Goal: Task Accomplishment & Management: Use online tool/utility

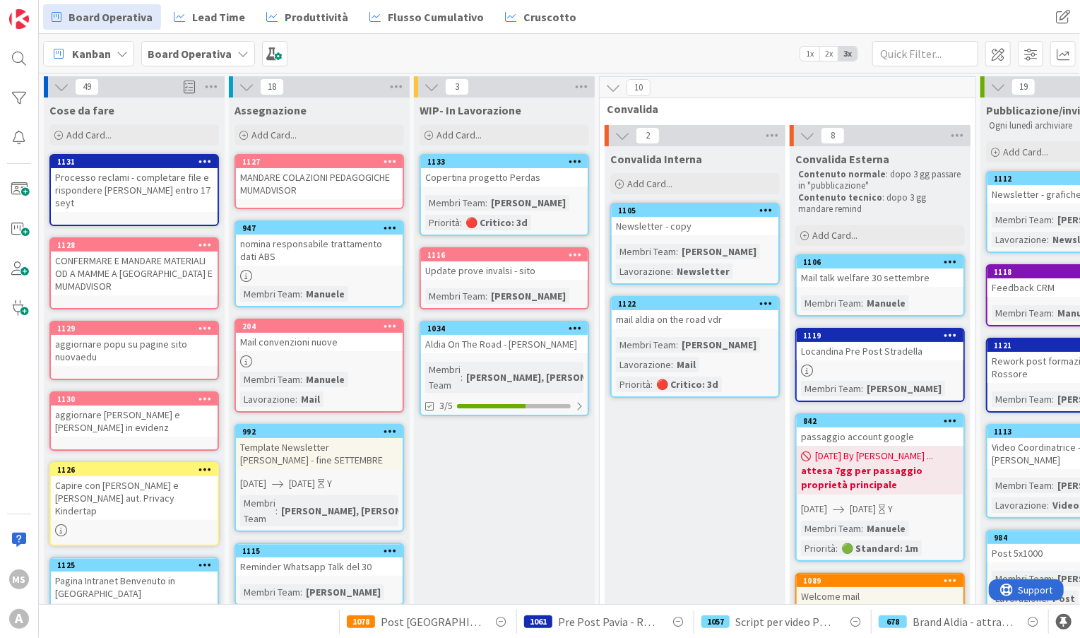
scroll to position [0, 1]
click at [501, 404] on div at bounding box center [490, 406] width 69 height 4
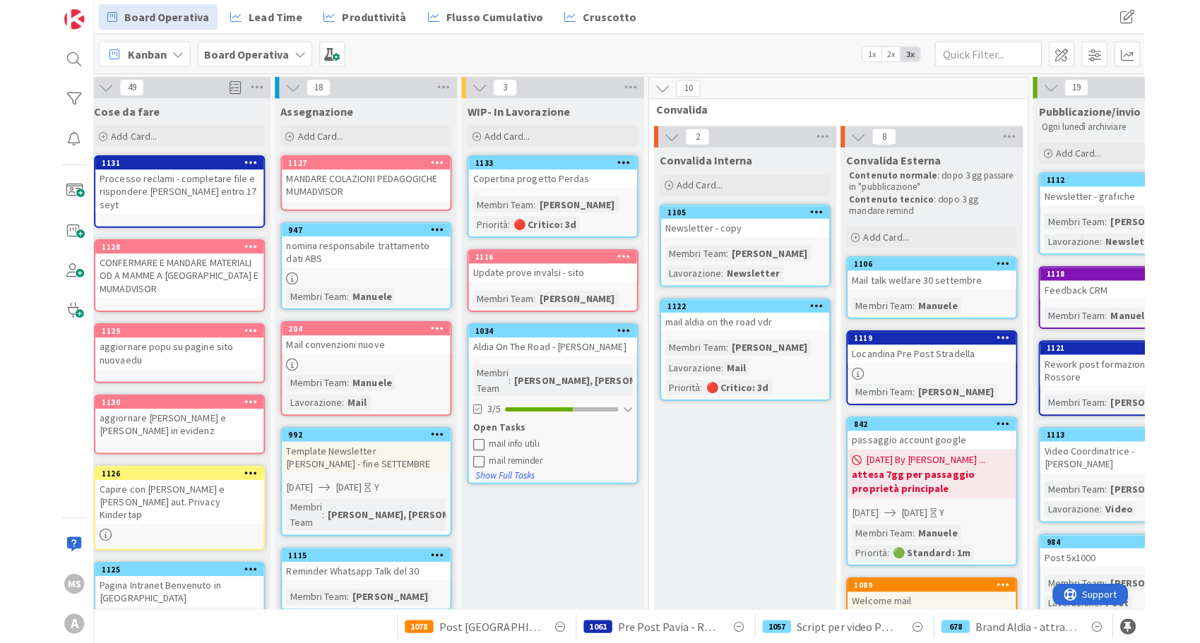
scroll to position [0, 10]
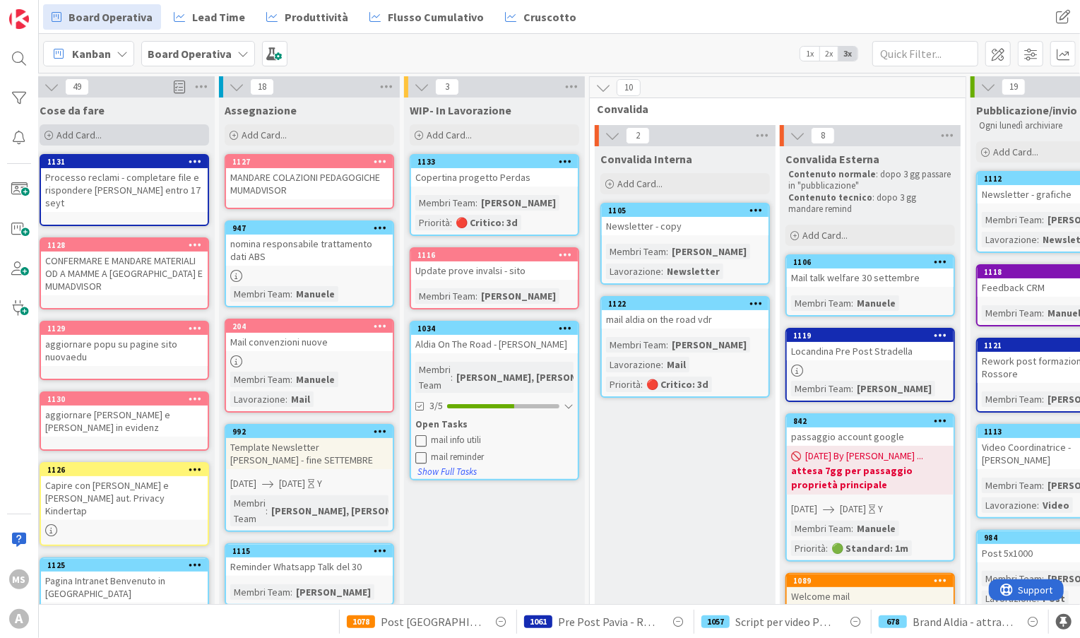
click at [167, 136] on div "Add Card..." at bounding box center [125, 134] width 170 height 21
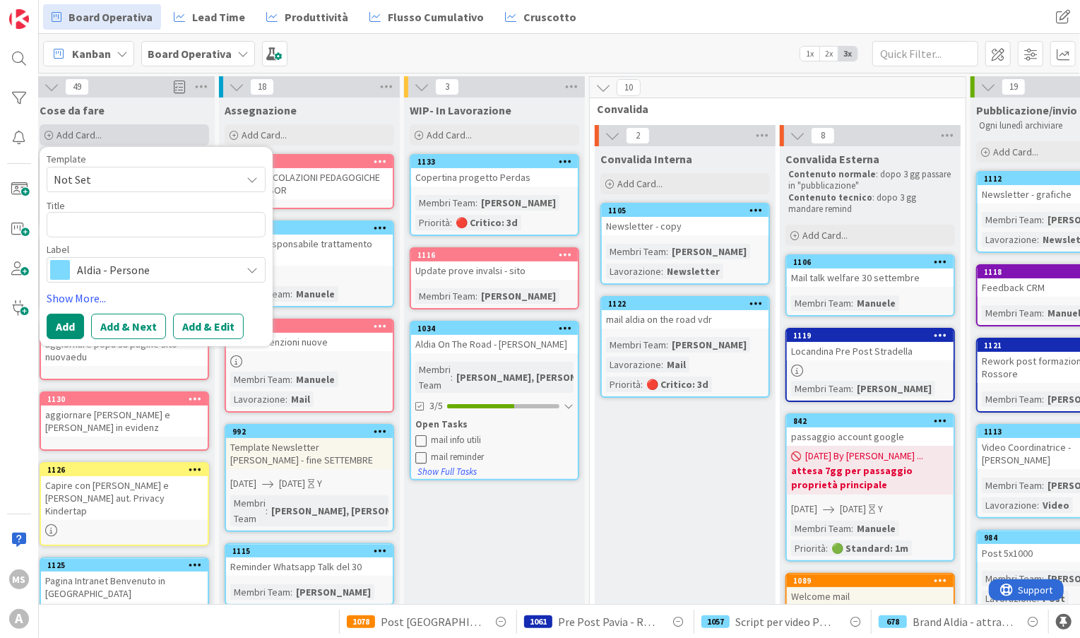
type textarea "x"
type textarea "MA"
type textarea "x"
type textarea "MAi"
type textarea "x"
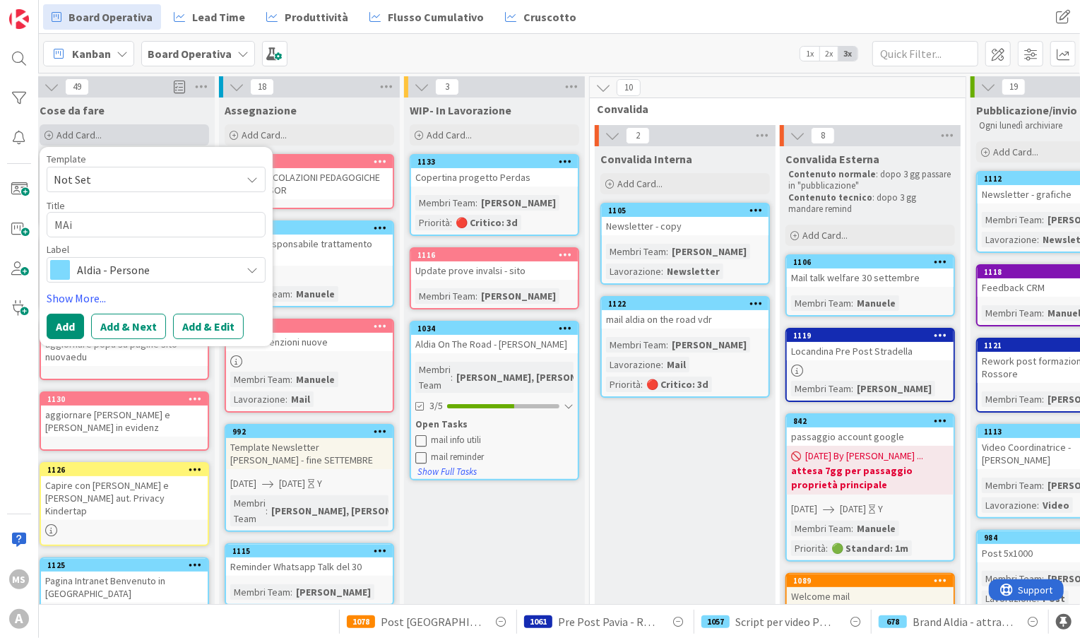
type textarea "MAil"
type textarea "x"
type textarea "MAil"
type textarea "x"
type textarea "MAil"
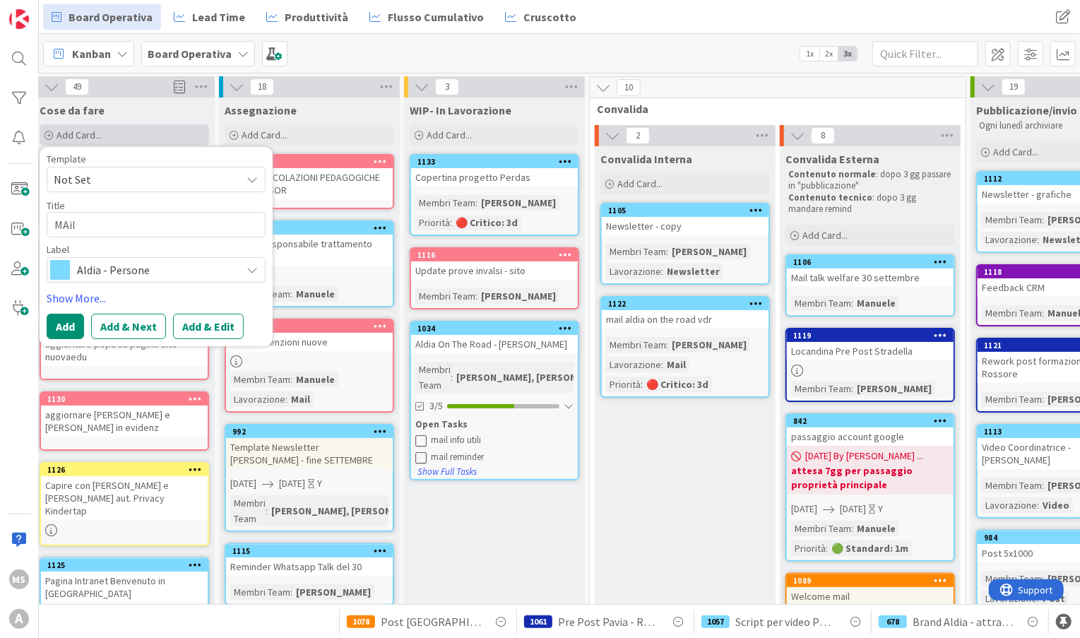
type textarea "x"
type textarea "MAi"
type textarea "x"
type textarea "MA"
type textarea "x"
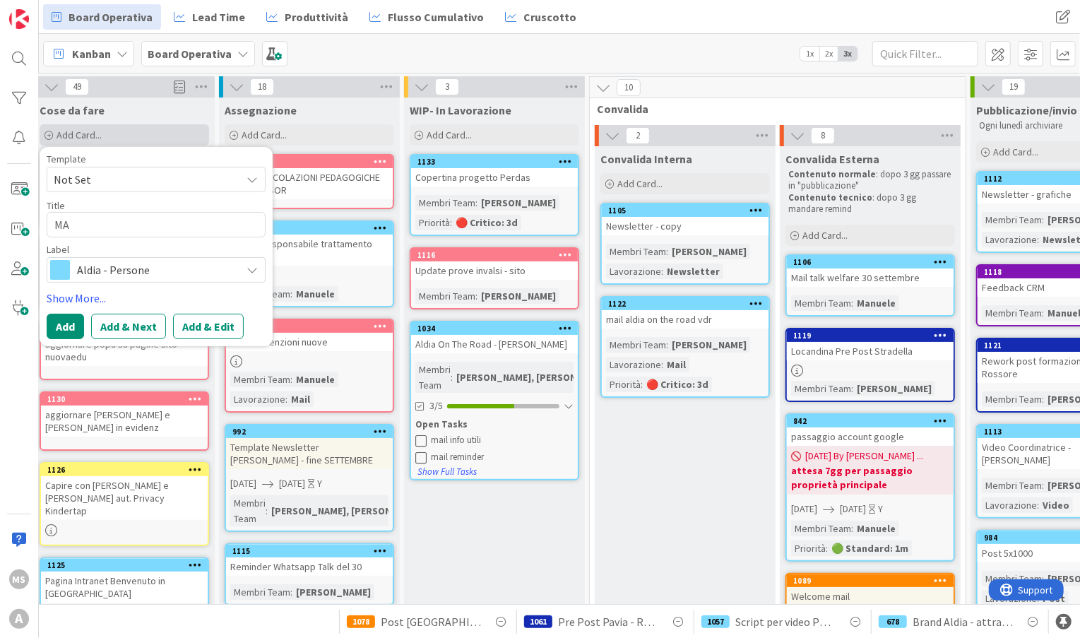
type textarea "M"
type textarea "x"
type textarea "m"
type textarea "x"
type textarea "mA"
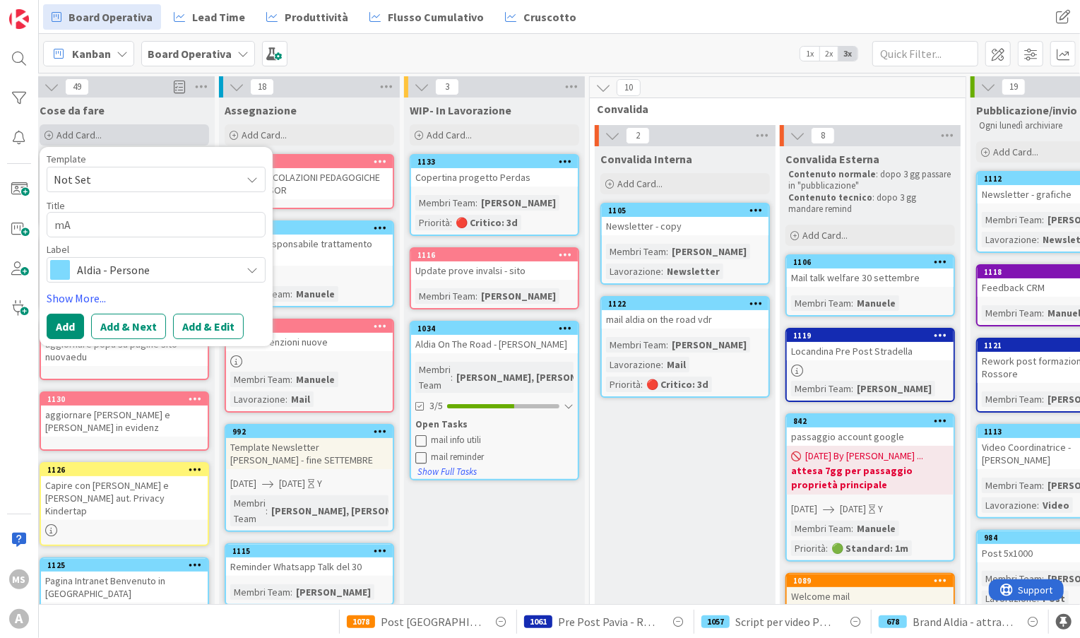
type textarea "x"
type textarea "mAI"
type textarea "x"
type textarea "mAIL"
type textarea "x"
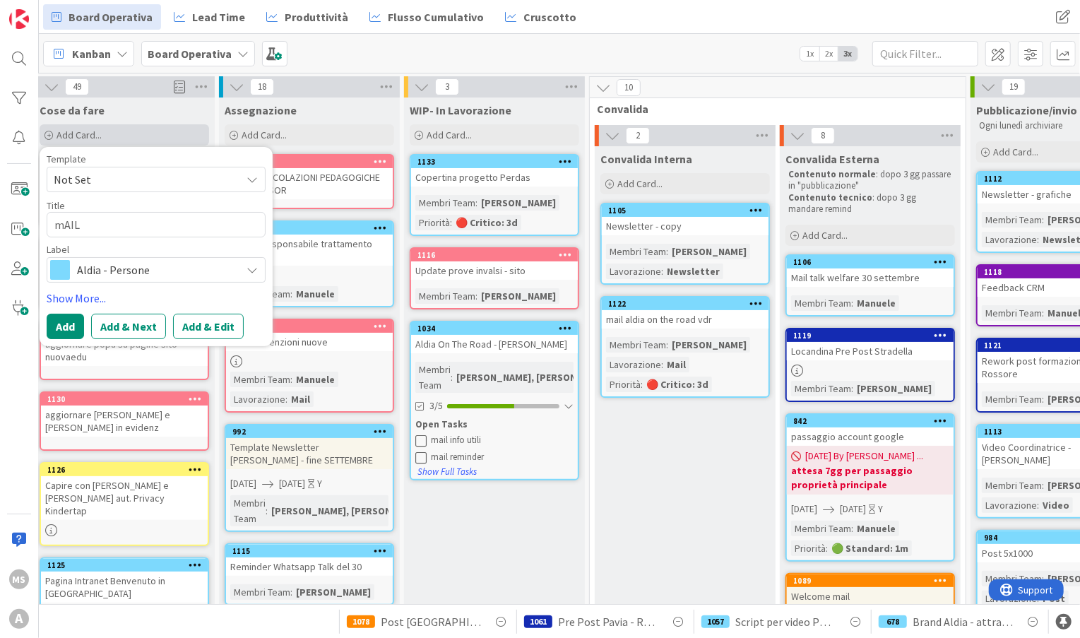
type textarea "mAI"
type textarea "x"
type textarea "mA"
type textarea "x"
type textarea "m"
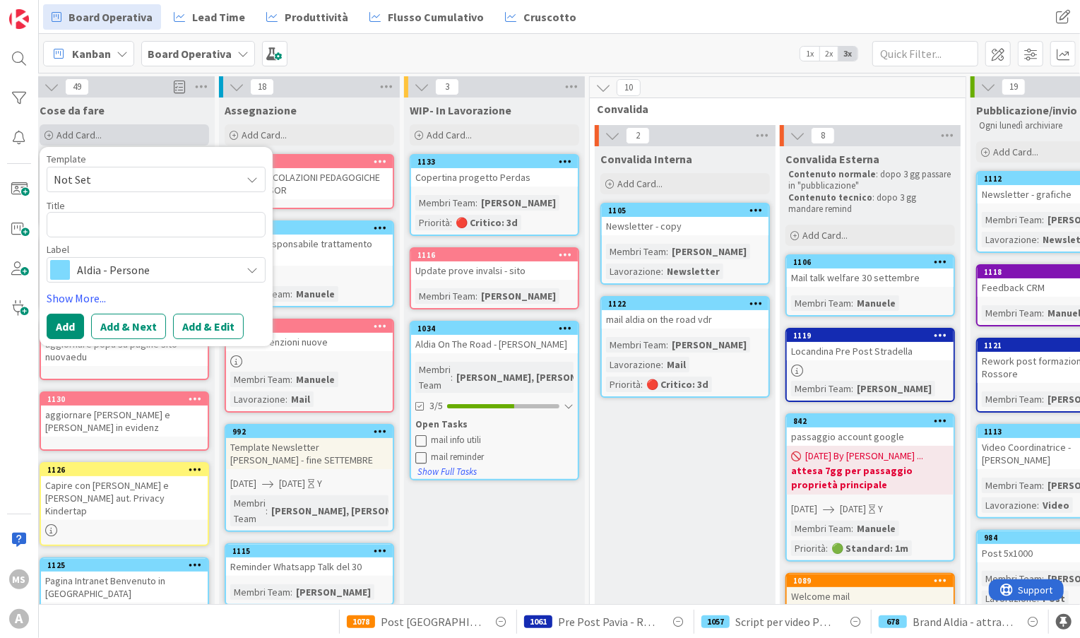
type textarea "x"
type textarea "M"
type textarea "x"
type textarea "Ma"
type textarea "x"
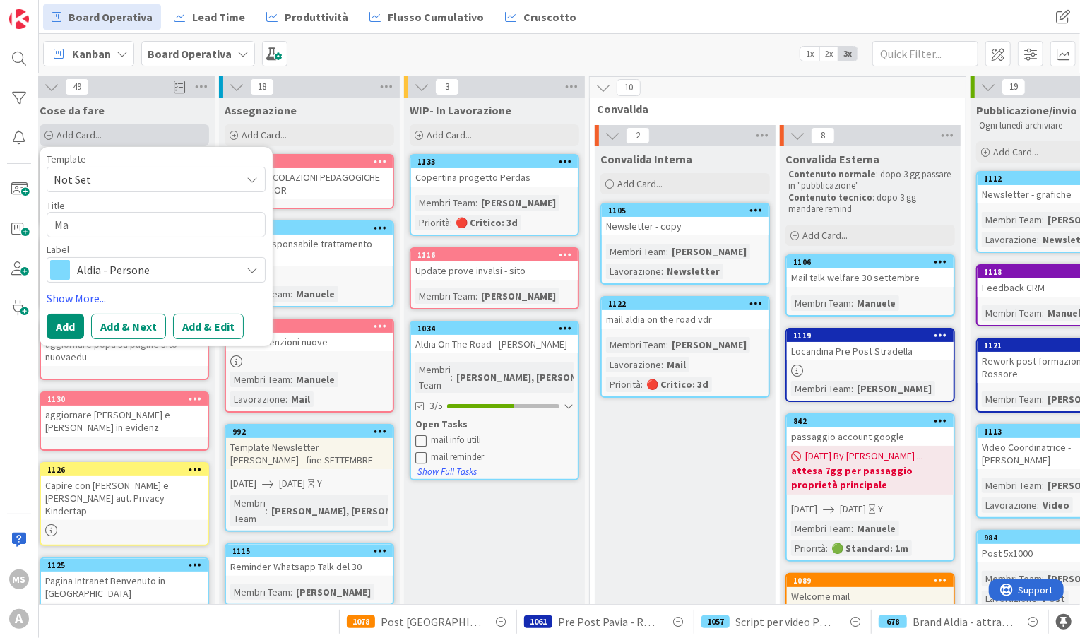
type textarea "Mai"
type textarea "x"
type textarea "Mail"
type textarea "x"
type textarea "Mail"
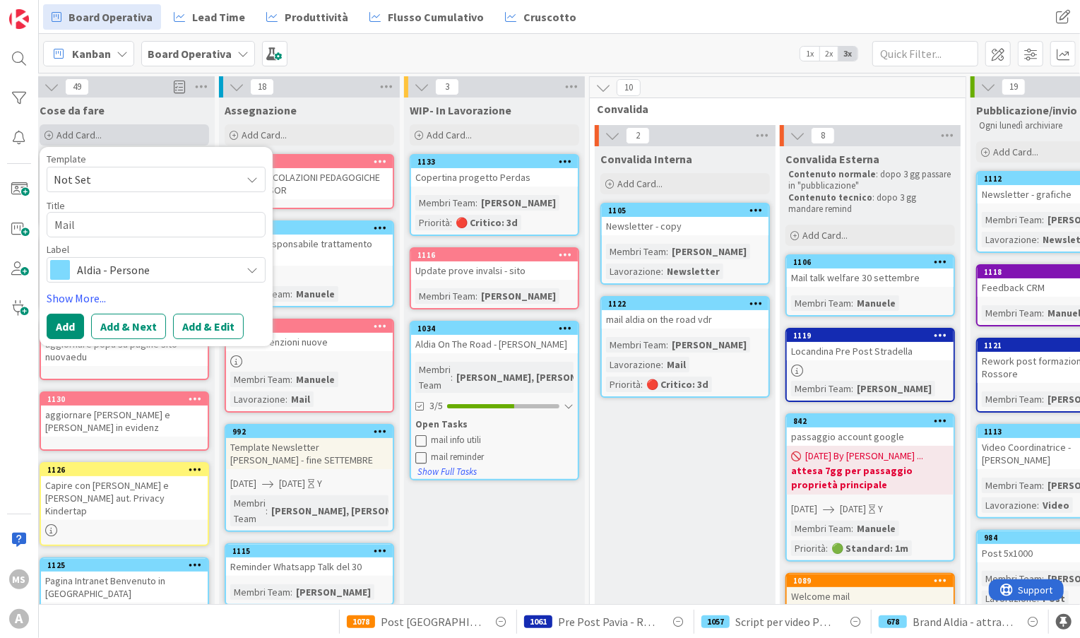
type textarea "x"
type textarea "Mail AO"
type textarea "x"
type textarea "Mail AOT"
type textarea "x"
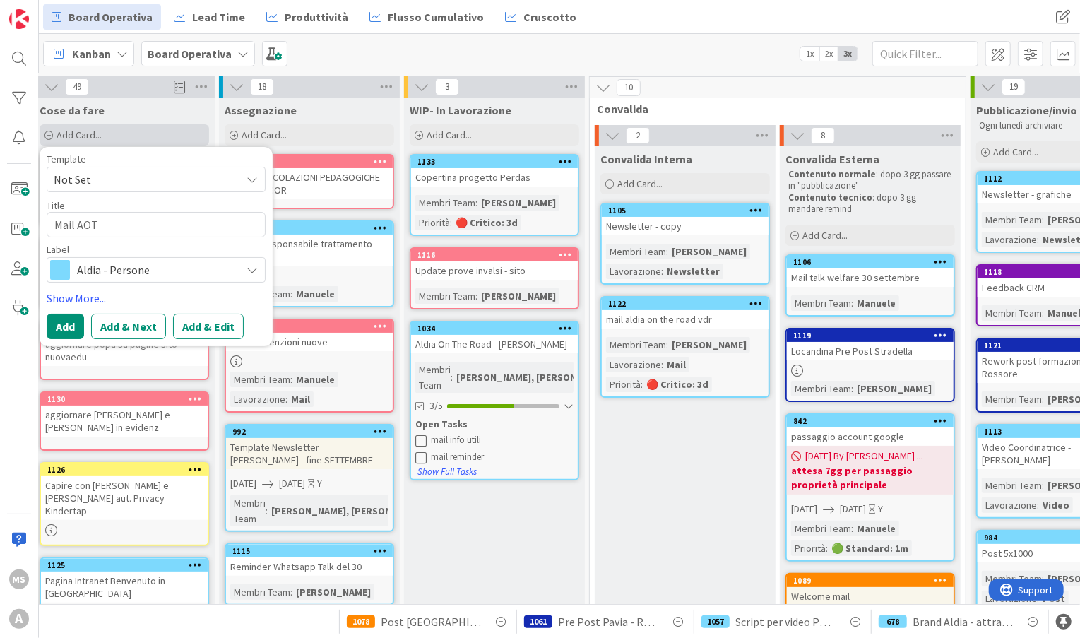
type textarea "Mail AOTR"
type textarea "x"
type textarea "Mail AOTR"
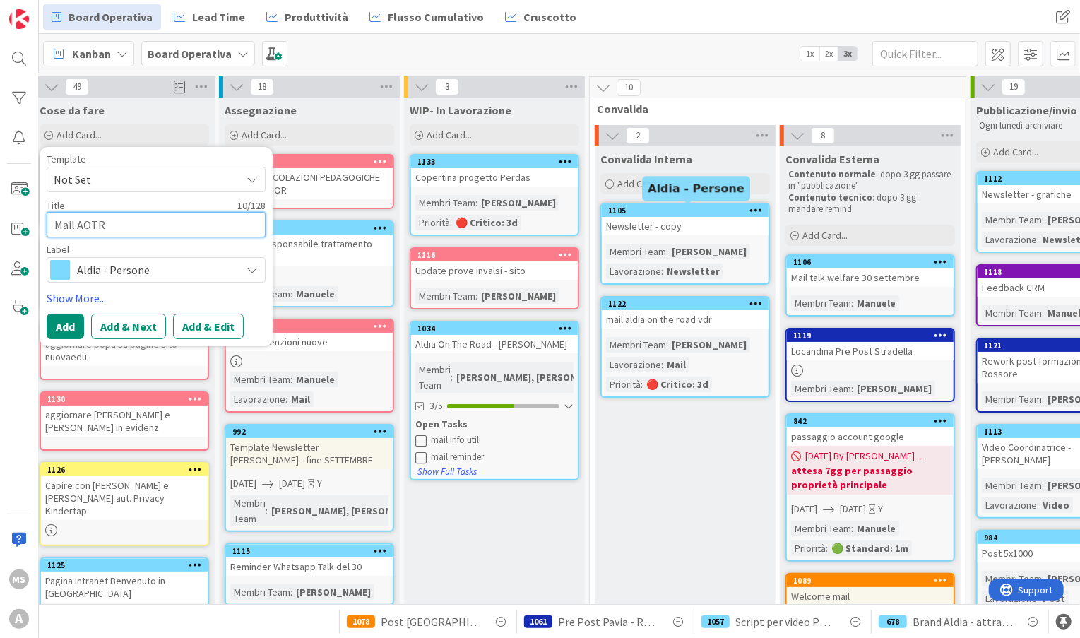
type textarea "x"
type textarea "Mail AOTR I"
type textarea "x"
type textarea "Mail AOTR In"
type textarea "x"
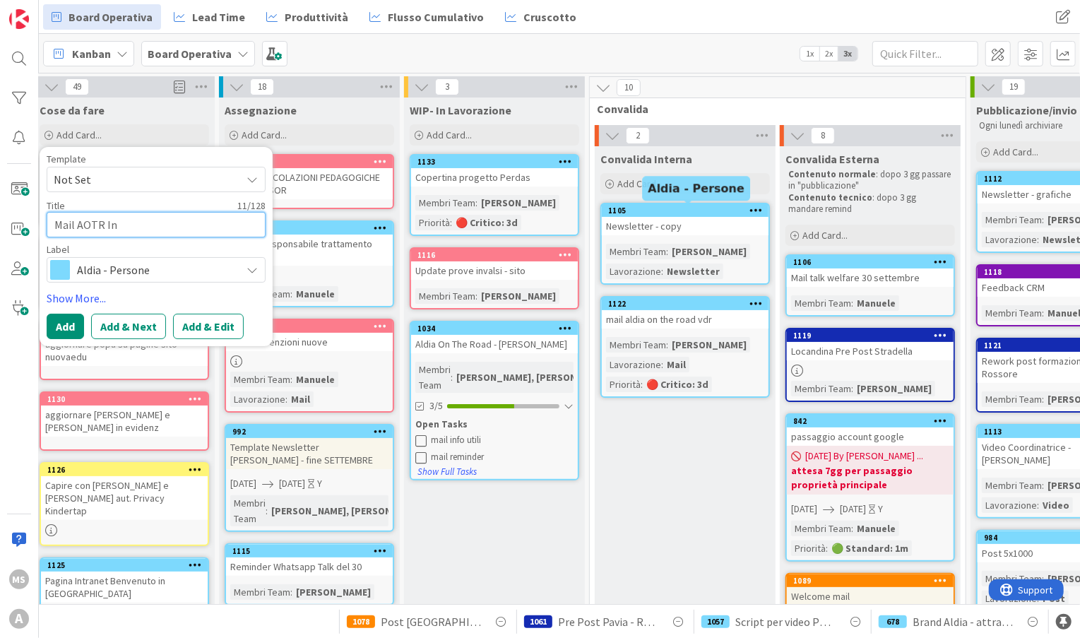
type textarea "Mail AOTR Inf"
type textarea "x"
type textarea "Mail AOTR Info"
type textarea "x"
type textarea "Mail AOTR Info"
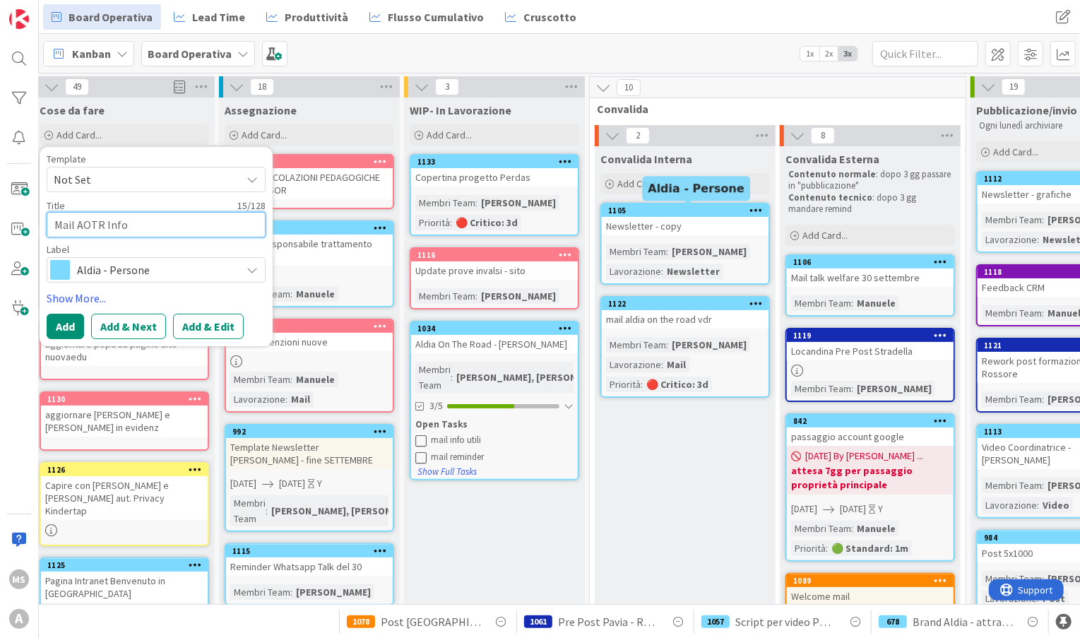
type textarea "x"
type textarea "Mail AOTR Info U"
type textarea "x"
type textarea "Mail AOTR Info Ut"
type textarea "x"
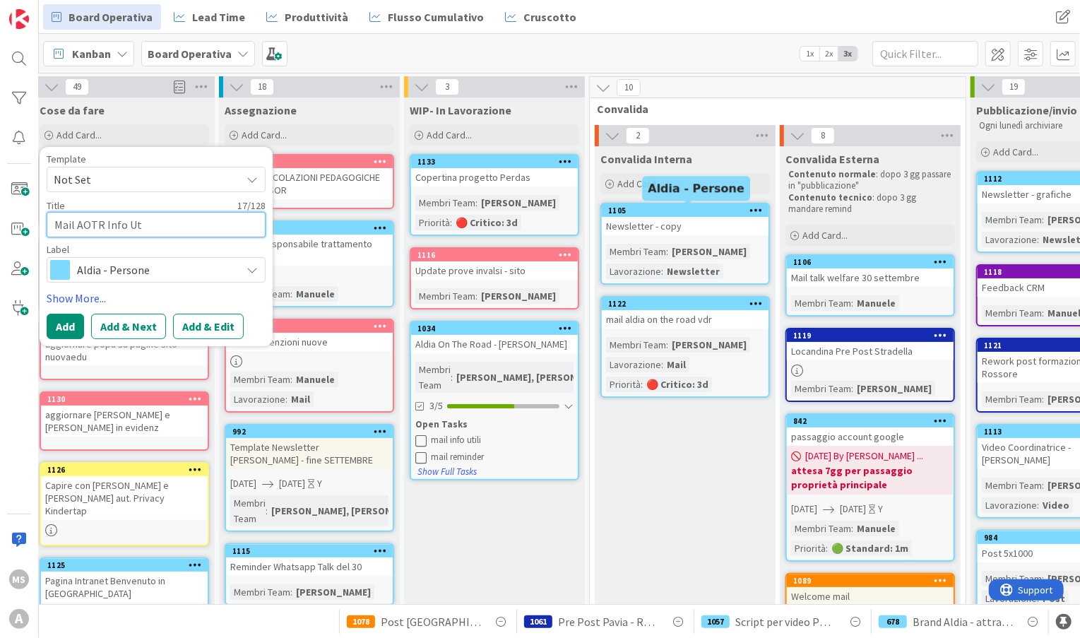
type textarea "Mail AOTR Info Uti"
type textarea "x"
type textarea "Mail AOTR Info Util"
type textarea "x"
type textarea "Mail AOTR Info Utili"
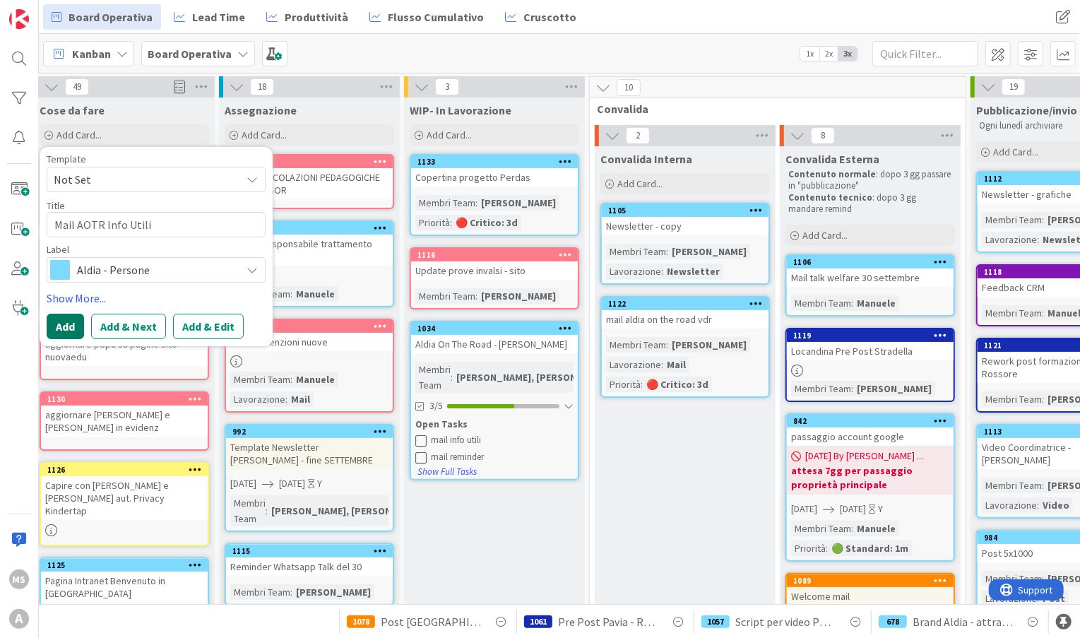
click at [71, 330] on button "Add" at bounding box center [65, 326] width 37 height 25
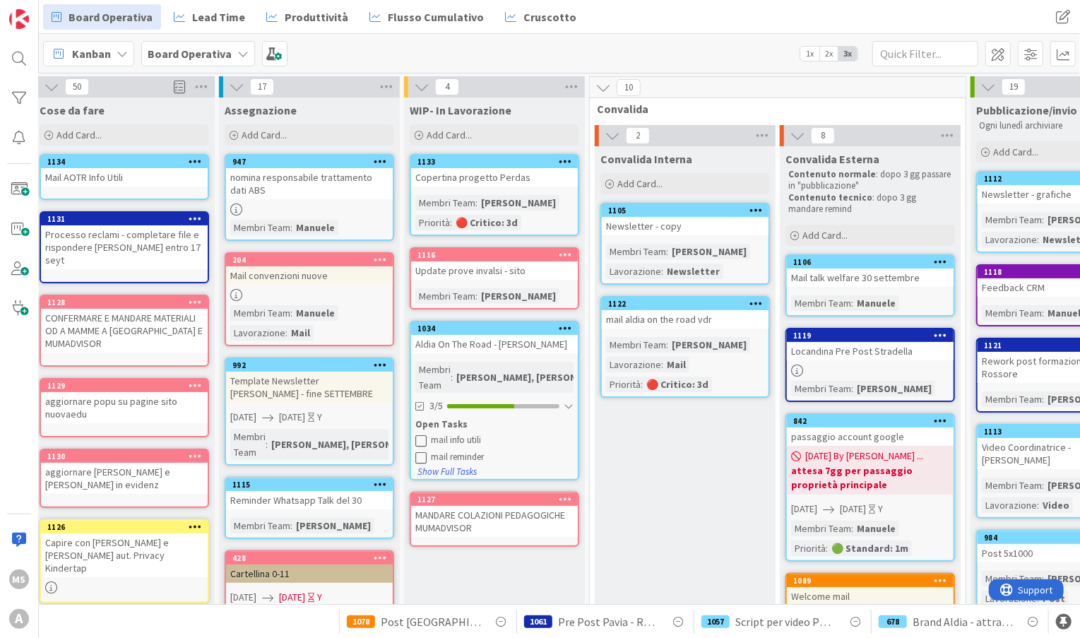
click at [754, 59] on div "Kanban Board Operativa 1x 2x 3x" at bounding box center [559, 53] width 1041 height 39
click at [109, 143] on div "Add Card..." at bounding box center [125, 134] width 170 height 21
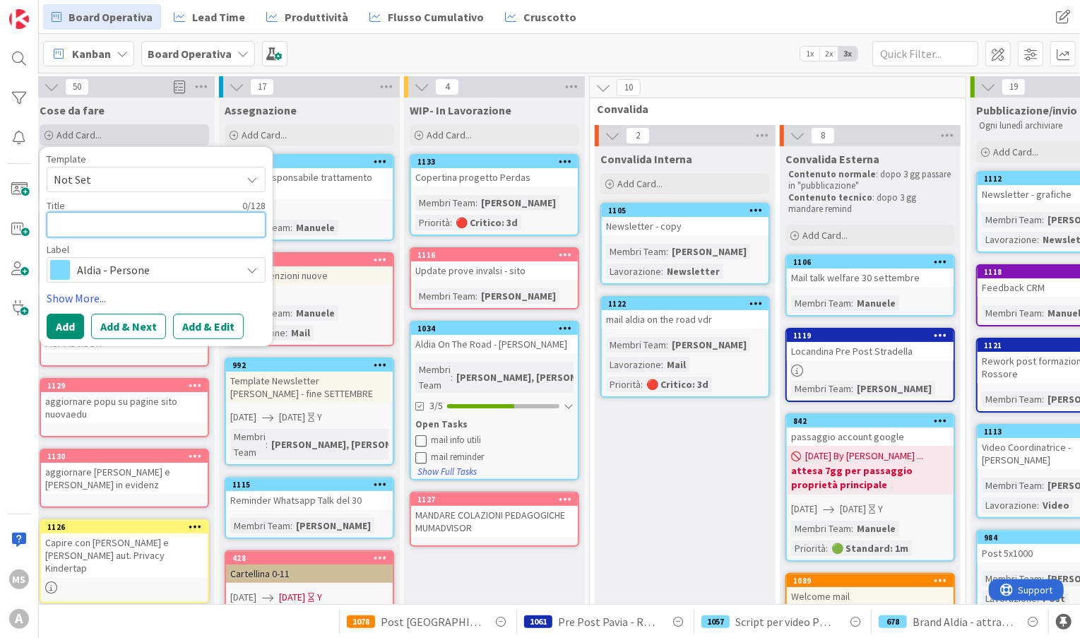
type textarea "x"
type textarea "I"
type textarea "x"
type textarea "In"
type textarea "x"
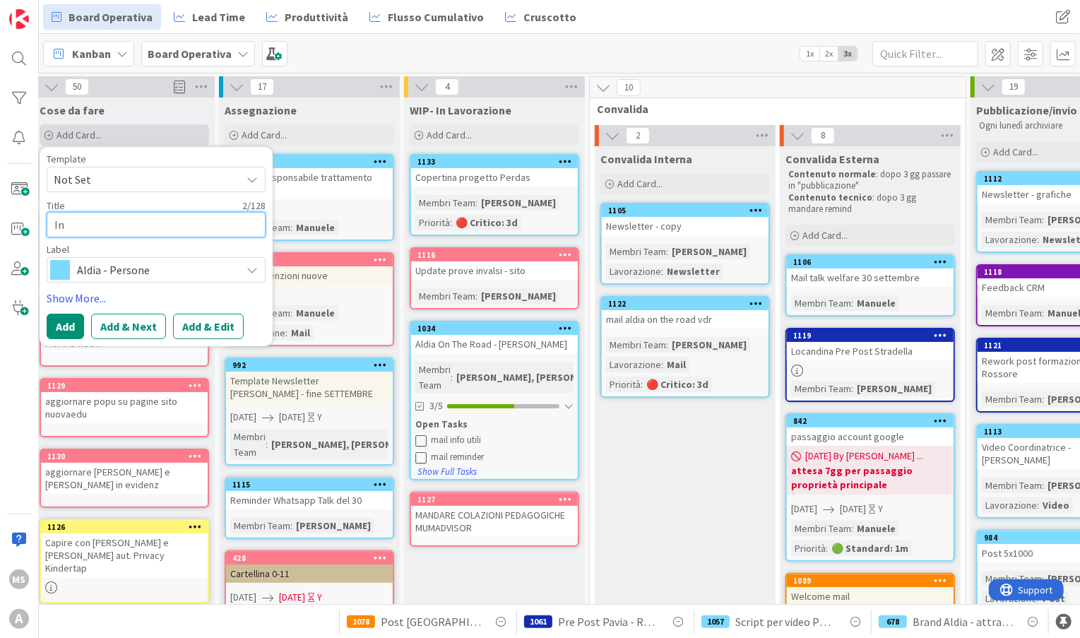
type textarea "Inf"
type textarea "x"
type textarea "Info"
type textarea "x"
type textarea "Info"
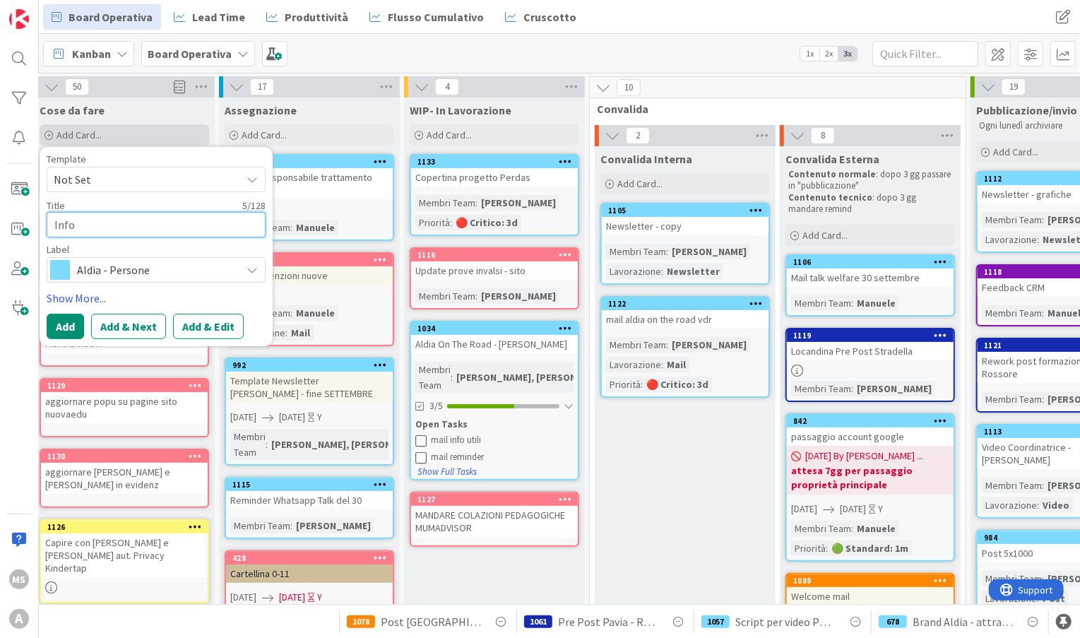
type textarea "x"
type textarea "Info"
type textarea "x"
type textarea "Inf"
type textarea "x"
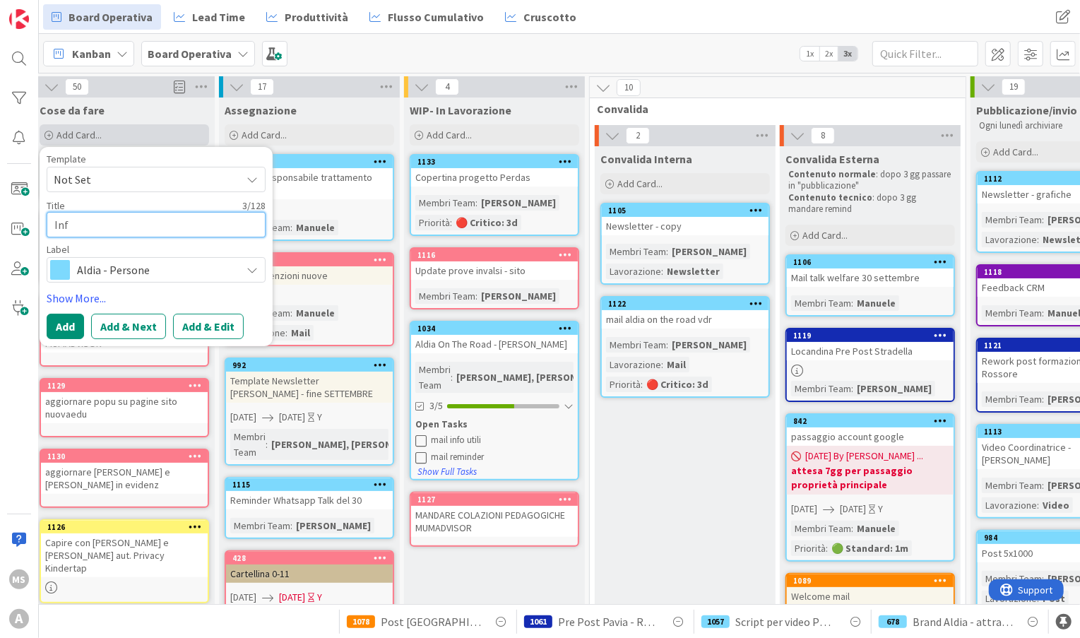
type textarea "In"
type textarea "x"
type textarea "I"
type textarea "x"
type textarea "M"
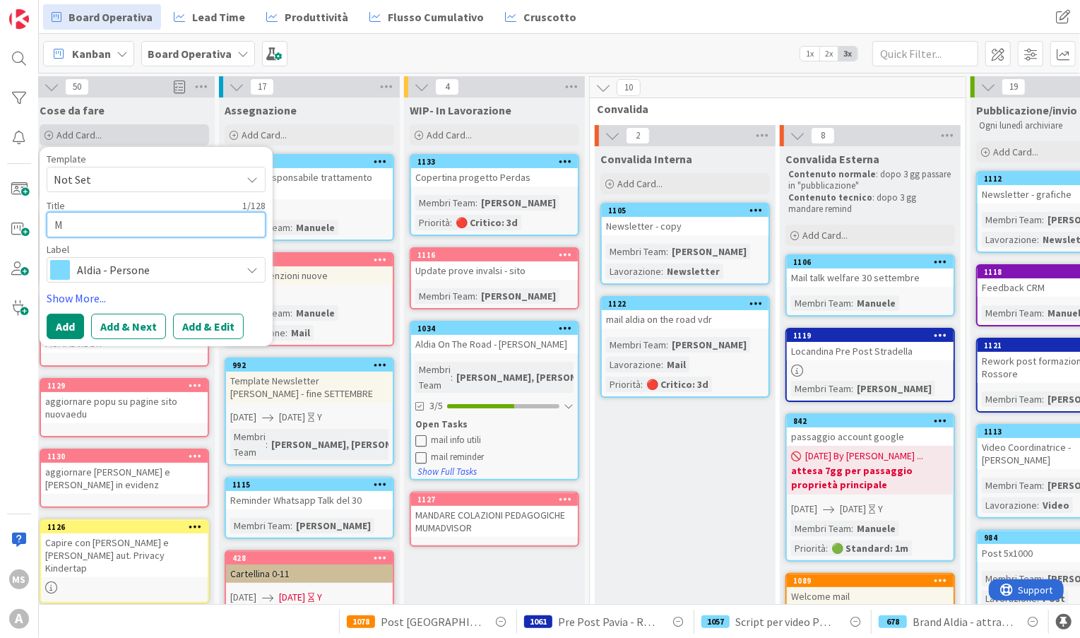
type textarea "x"
type textarea "Ma"
type textarea "x"
type textarea "Mai"
type textarea "x"
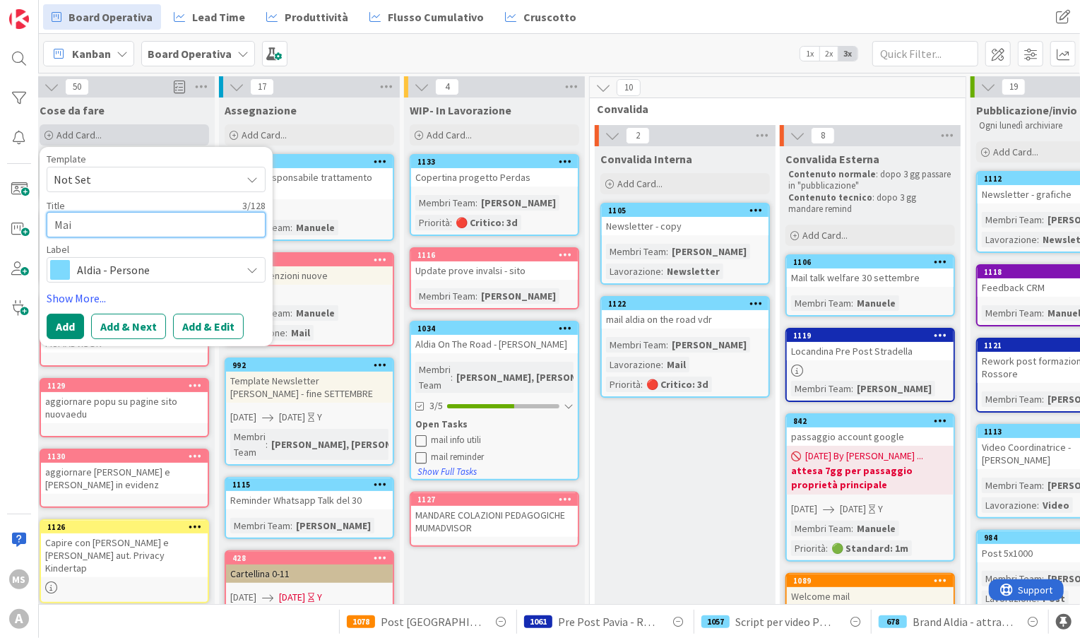
type textarea "Mail"
type textarea "x"
type textarea "Mail"
type textarea "x"
type textarea "Mail A"
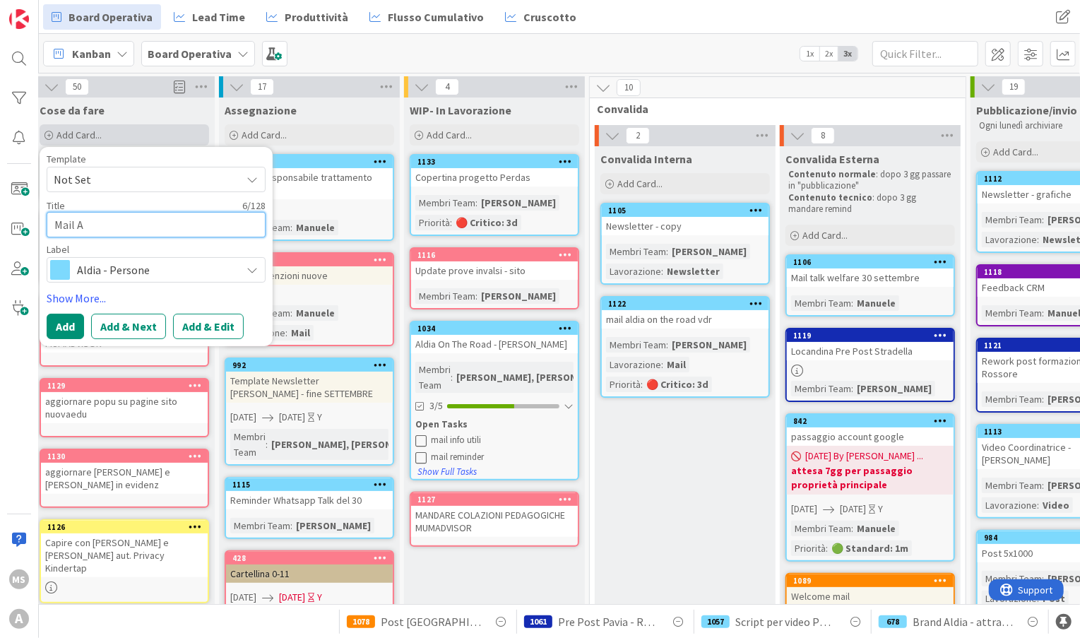
type textarea "x"
type textarea "Mail Al"
type textarea "x"
type textarea "Mail Ald"
type textarea "x"
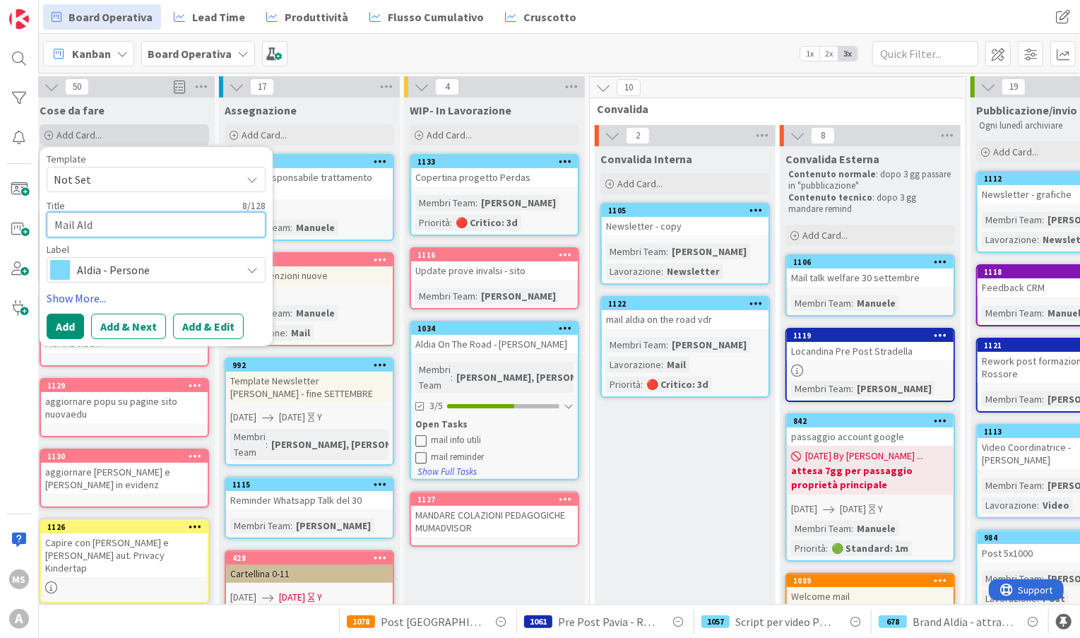
type textarea "Mail Aldi"
type textarea "x"
type textarea "Mail Aldia"
type textarea "x"
type textarea "Mail Aldia"
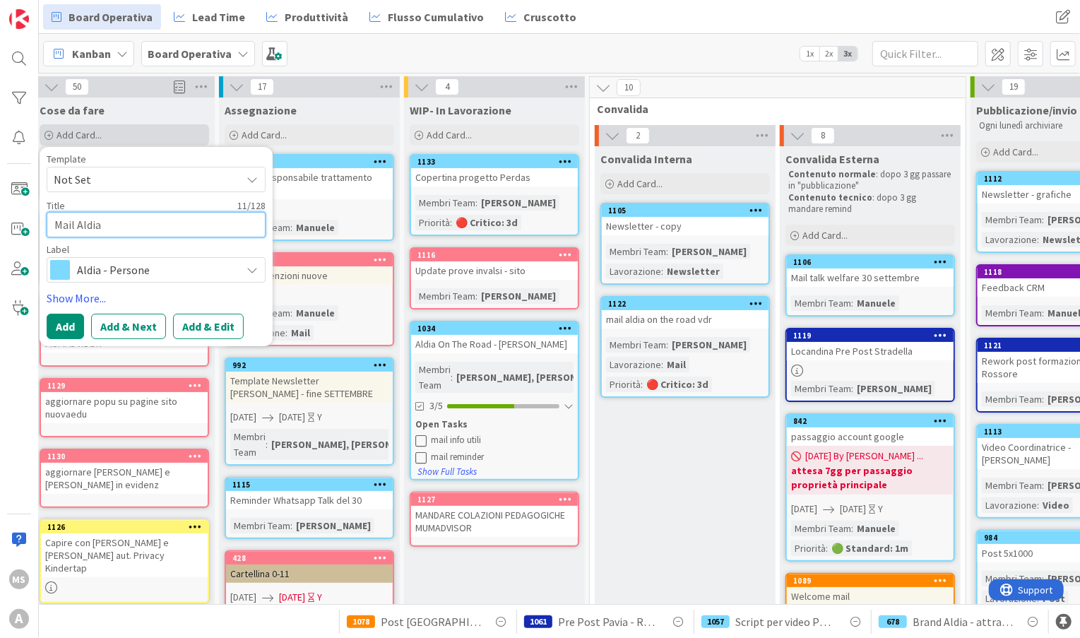
type textarea "x"
type textarea "Mail Aldia n"
type textarea "x"
type textarea "Mail Aldia"
type textarea "x"
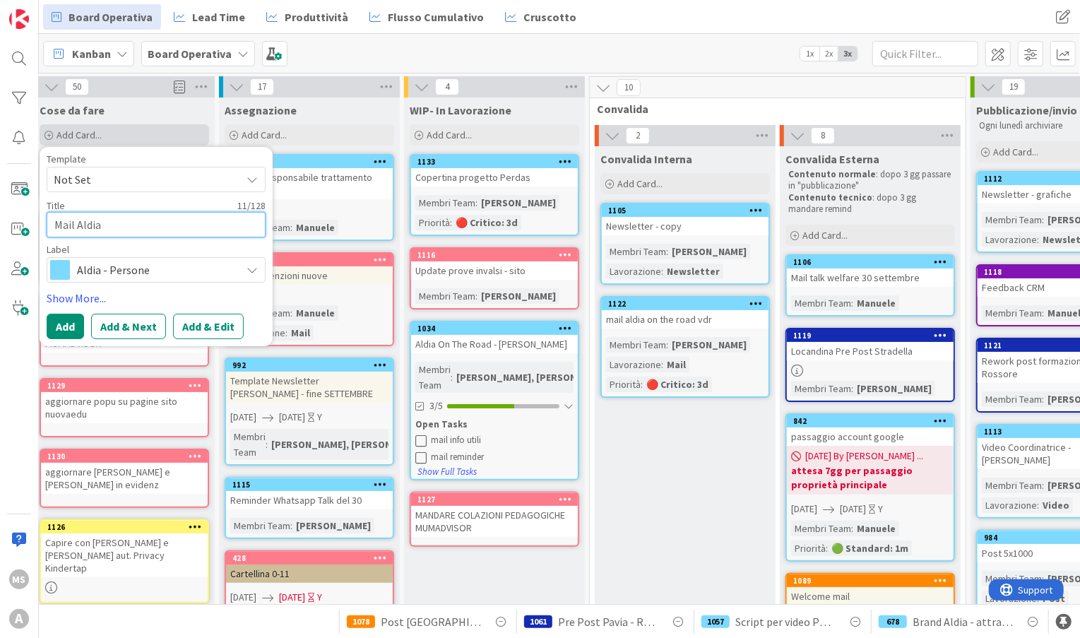
type textarea "Mail Aldia O"
type textarea "x"
type textarea "Mail Aldia On"
type textarea "x"
type textarea "Mail Aldia On"
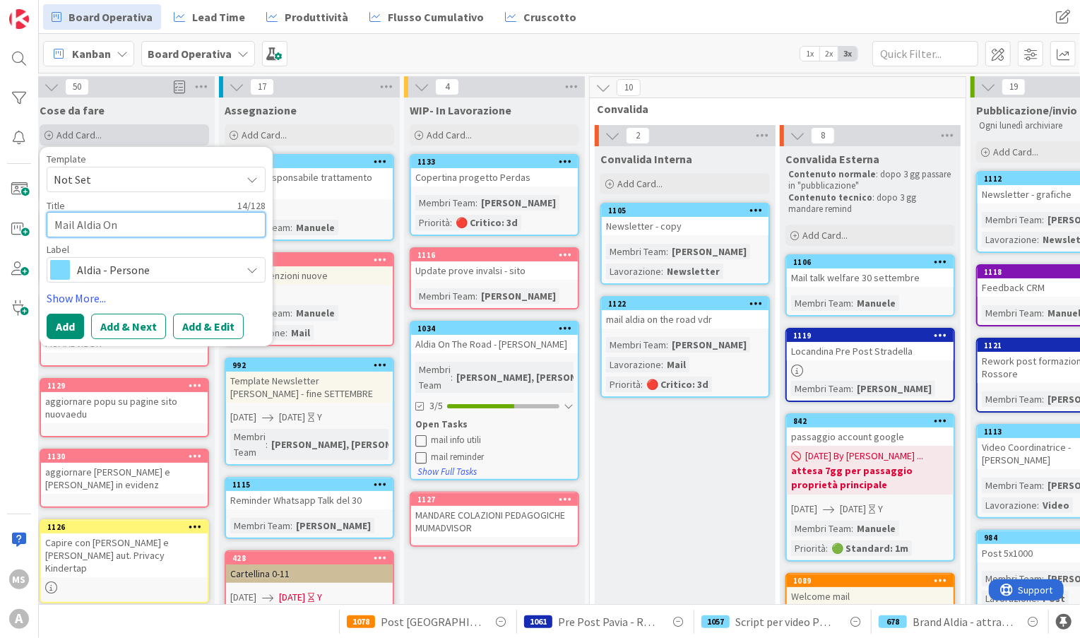
type textarea "x"
type textarea "Mail Aldia On T"
type textarea "x"
type textarea "Mail Aldia On Th"
type textarea "x"
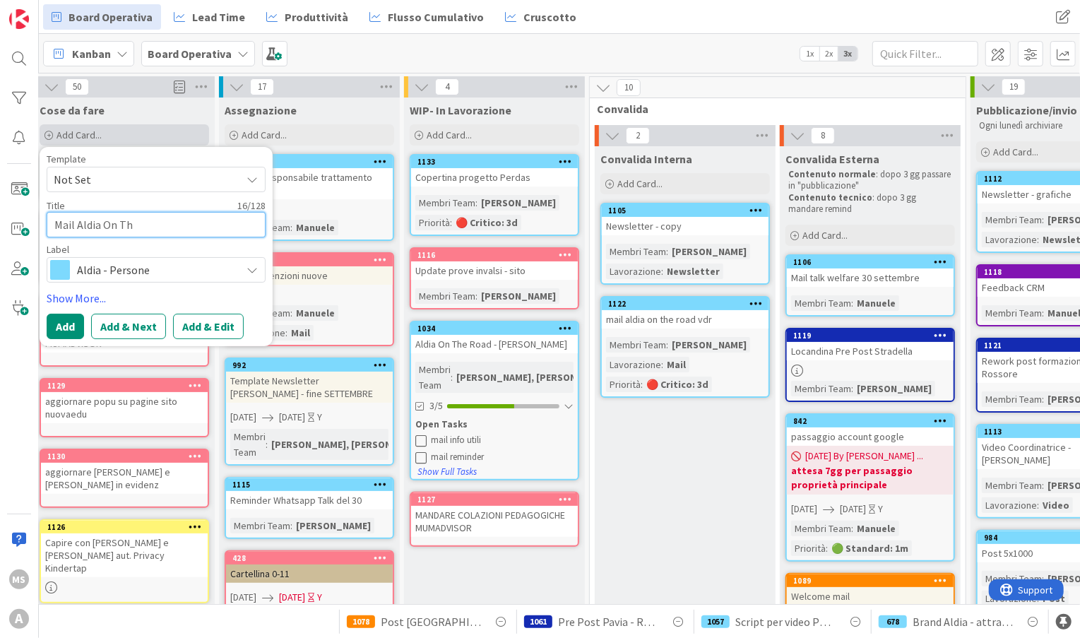
type textarea "Mail Aldia On The"
type textarea "x"
type textarea "Mail Aldia On The"
type textarea "x"
type textarea "Mail Aldia On The R"
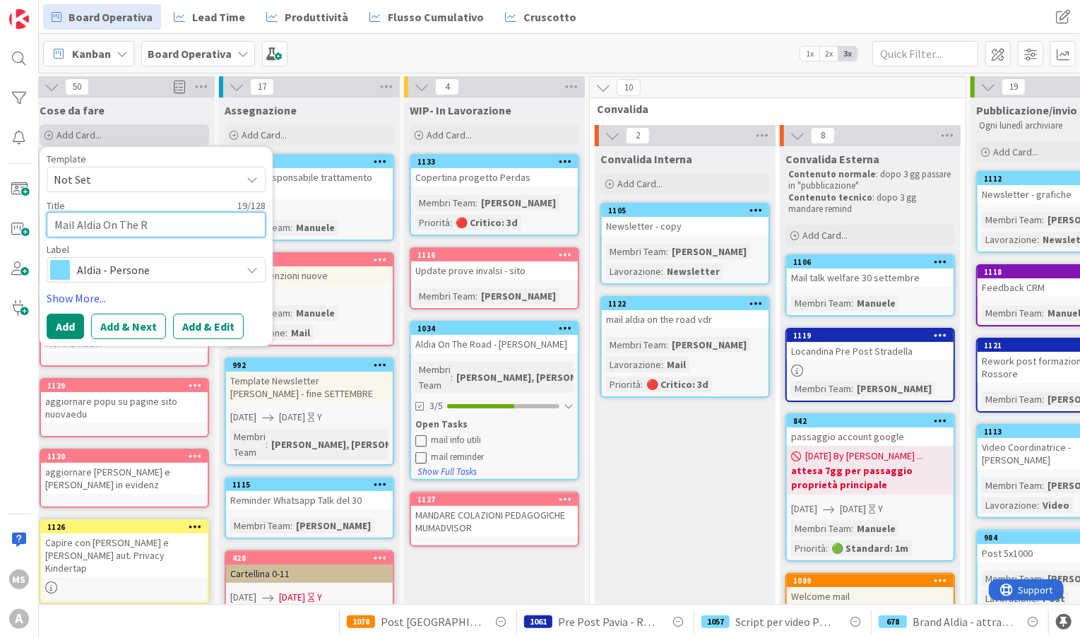
type textarea "x"
type textarea "Mail Aldia On The Ro"
type textarea "x"
type textarea "Mail Aldia On The Roa"
type textarea "x"
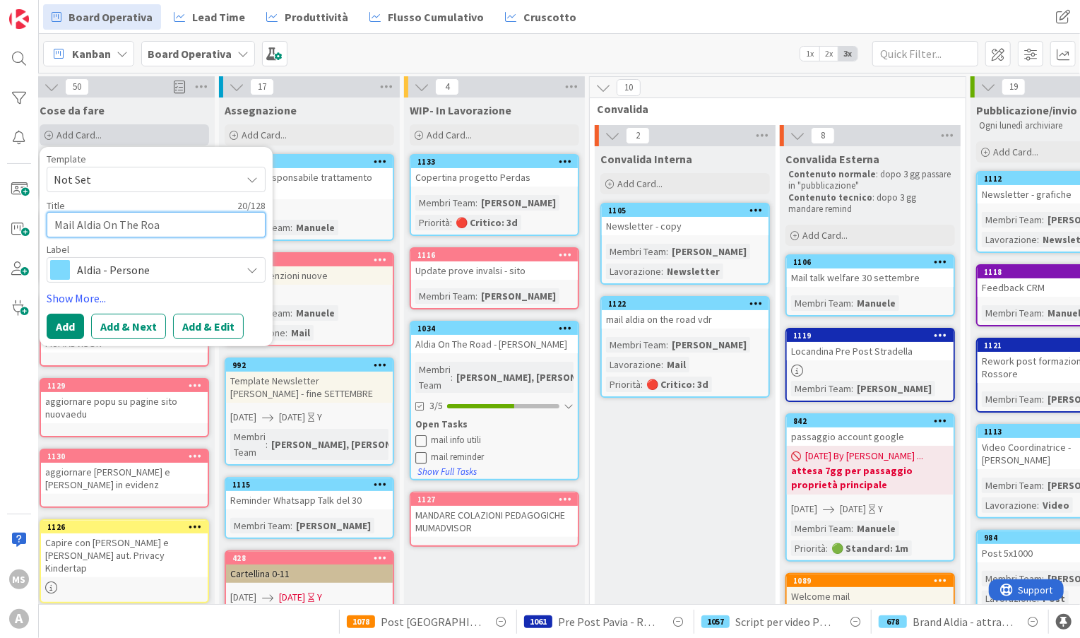
type textarea "Mail Aldia On The Road"
type textarea "x"
type textarea "Mail Aldia On The Road"
type textarea "x"
type textarea "Mail Aldia On The Road -"
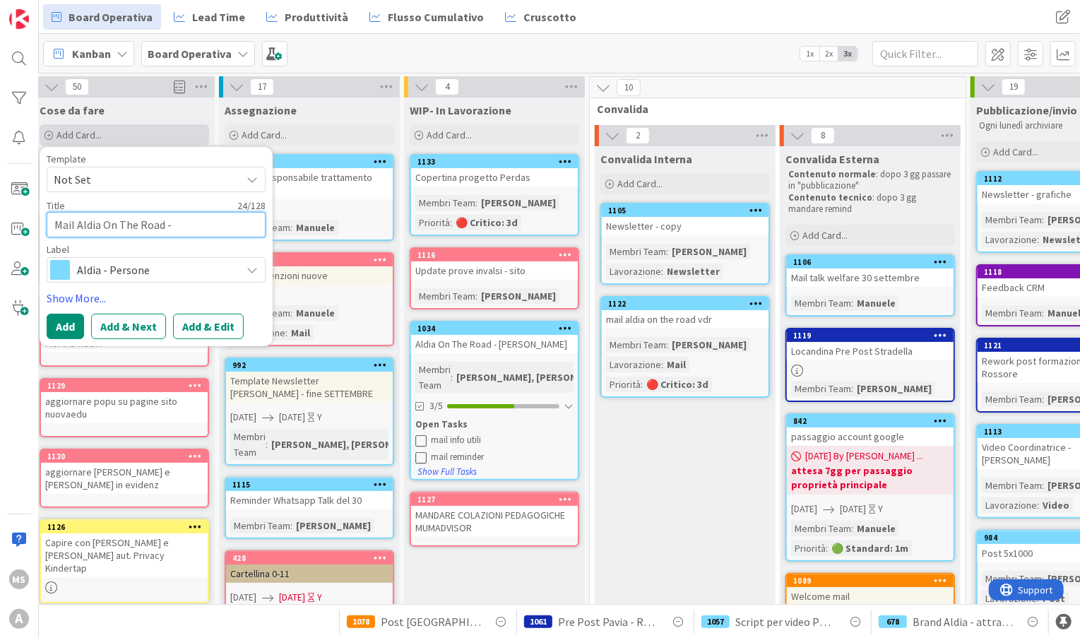
type textarea "x"
type textarea "Mail Aldia On The Road -"
type textarea "x"
type textarea "Mail Aldia On The Road - R"
type textarea "x"
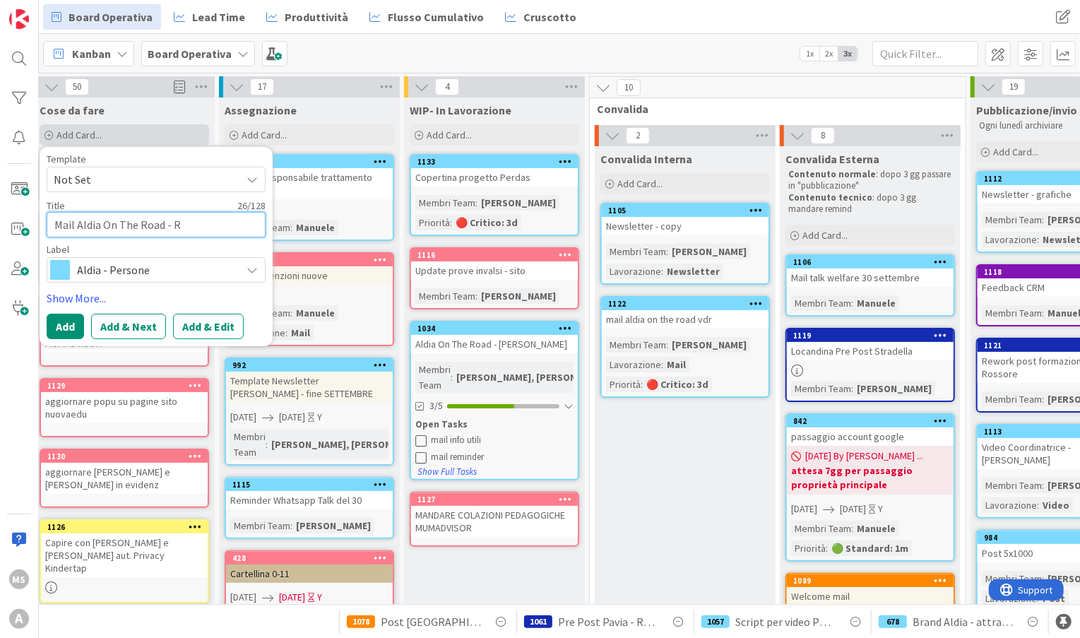
type textarea "Mail Aldia On The Road - Ri"
type textarea "x"
type textarea "Mail Aldia On The Road - Rin"
type textarea "x"
type textarea "Mail Aldia On The Road - Ring"
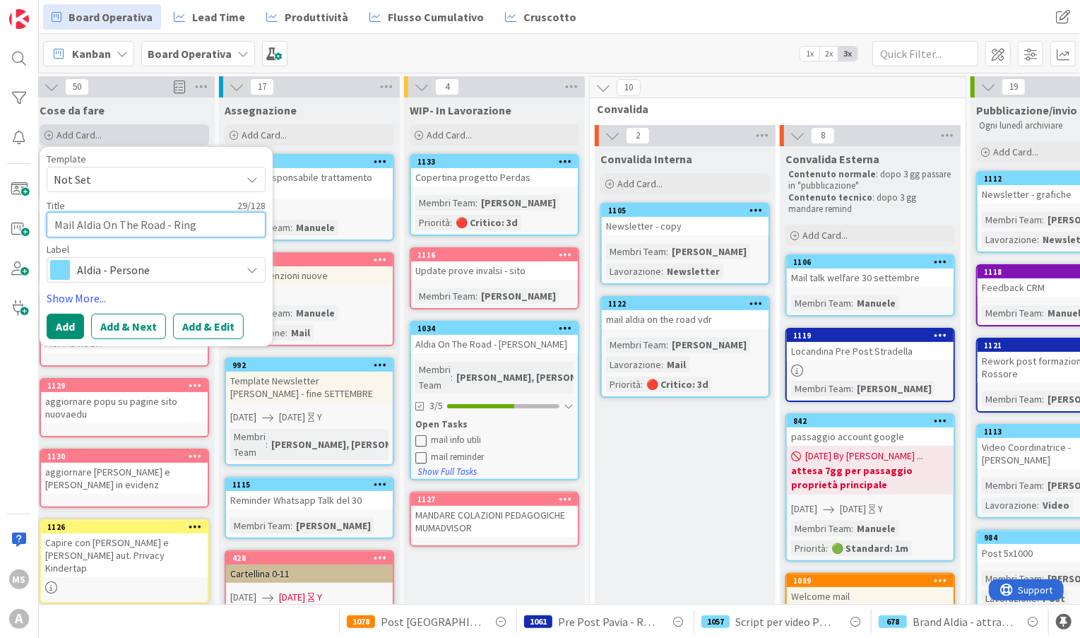
type textarea "x"
type textarea "Mail Aldia On The Road - Ringr"
type textarea "x"
type textarea "Mail Aldia On The Road - Ringra"
type textarea "x"
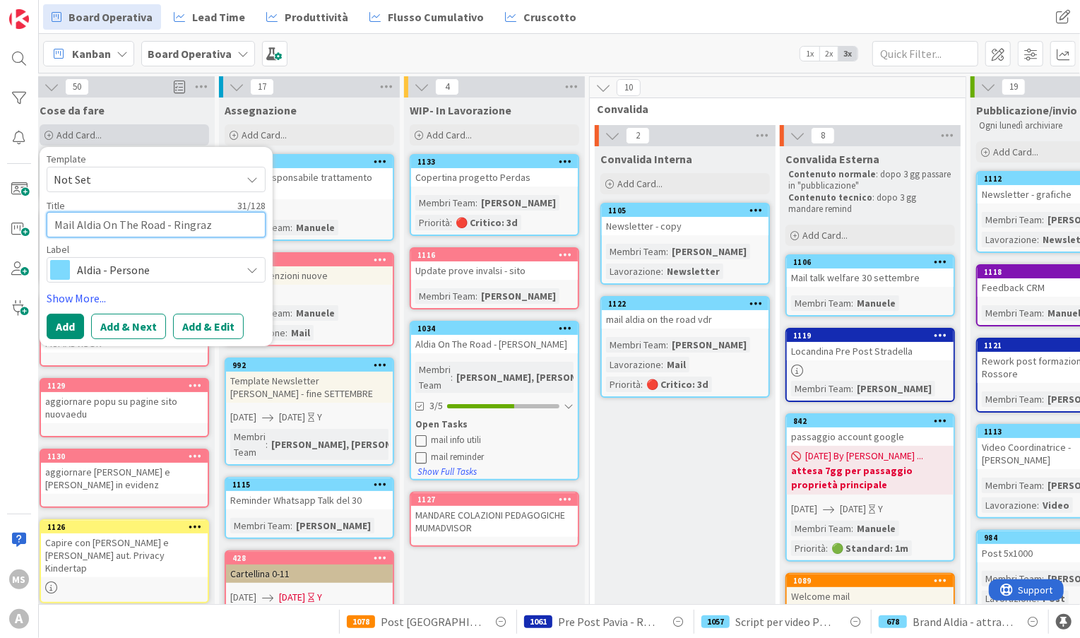
type textarea "Mail Aldia On The Road - Ringrazi"
type textarea "x"
type textarea "Mail Aldia On The Road - Ringraziam"
type textarea "x"
type textarea "Mail Aldia On The Road - Ringraziame"
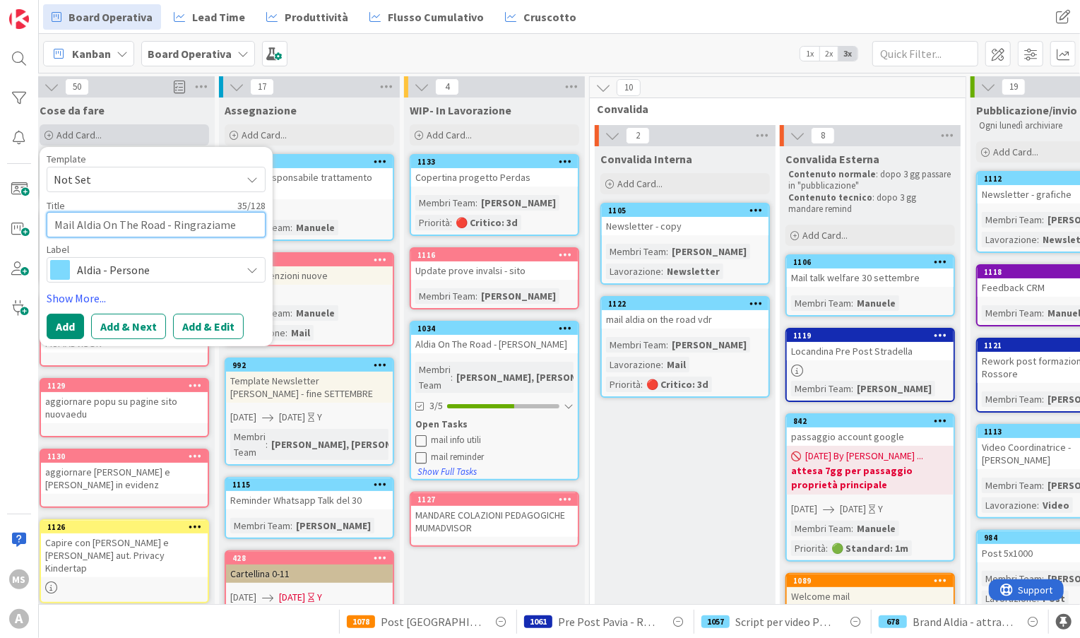
type textarea "x"
type textarea "Mail Aldia On The Road - Ringraziamen"
type textarea "x"
type textarea "Mail Aldia On The Road - Ringraziament"
type textarea "x"
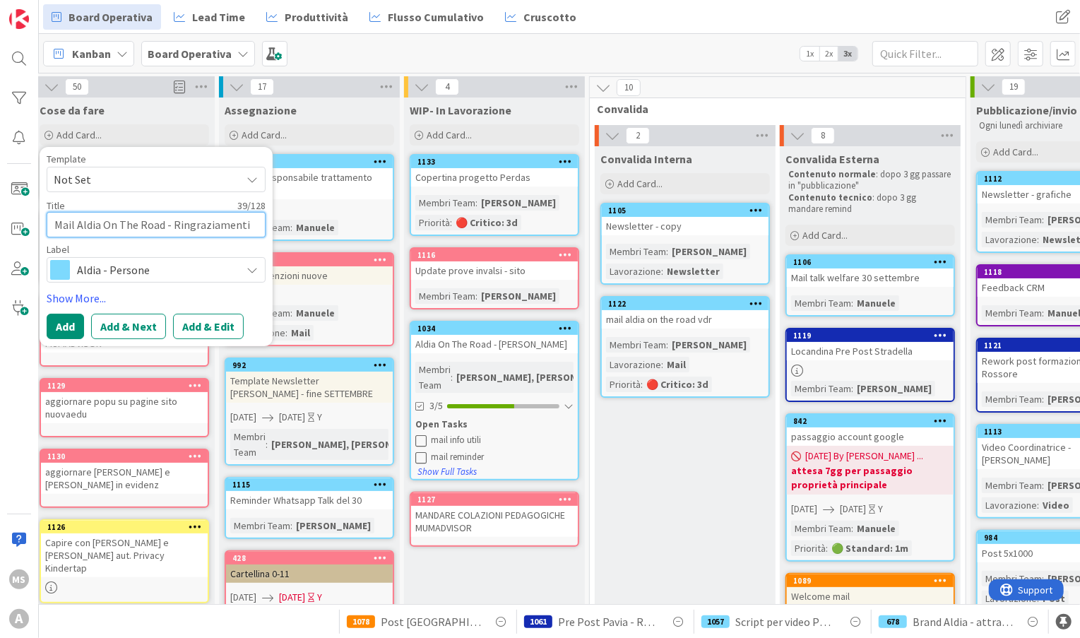
type textarea "Mail Aldia On The Road - Ringraziamenti"
drag, startPoint x: 61, startPoint y: 311, endPoint x: 61, endPoint y: 319, distance: 7.8
click at [61, 319] on div "Template Not Set Title 39 / 128 Mail Aldia On The Road - Ringraziamenti Label A…" at bounding box center [156, 246] width 219 height 185
click at [61, 319] on button "Add" at bounding box center [65, 326] width 37 height 25
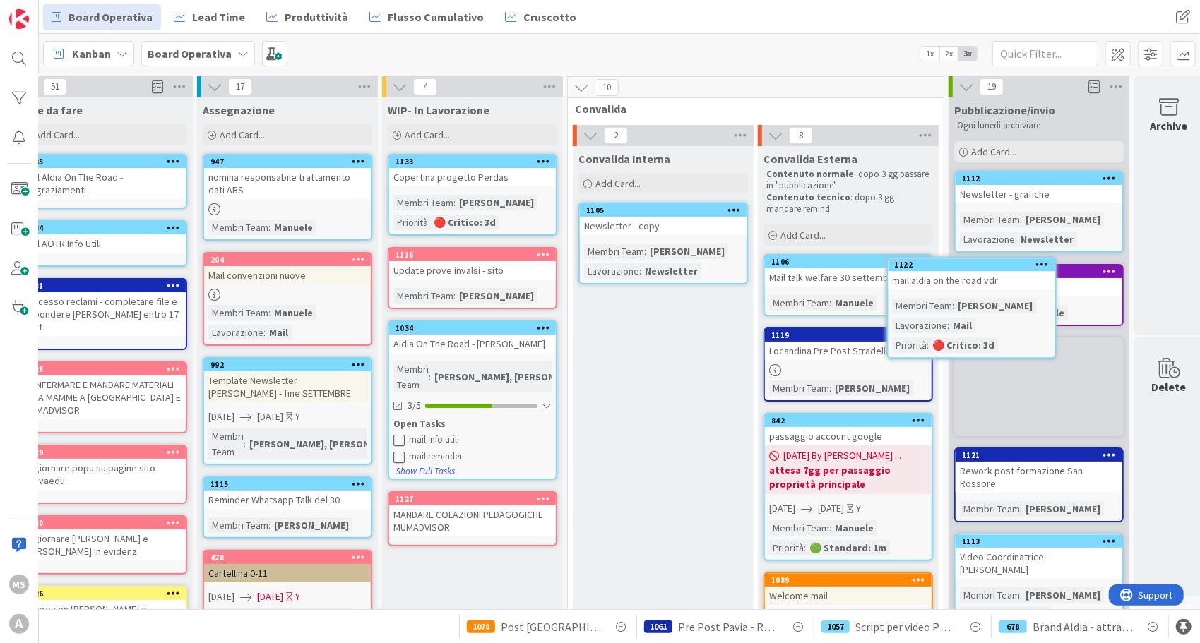
scroll to position [0, 51]
